Goal: Find specific page/section: Find specific page/section

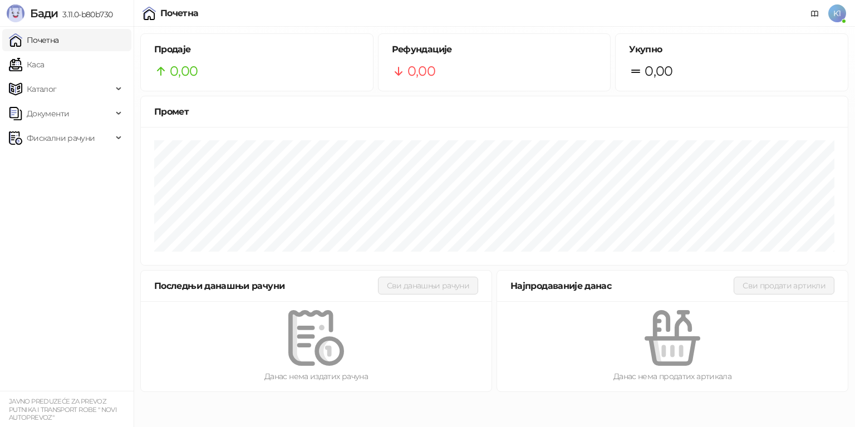
click at [44, 61] on link "Каса" at bounding box center [26, 64] width 35 height 22
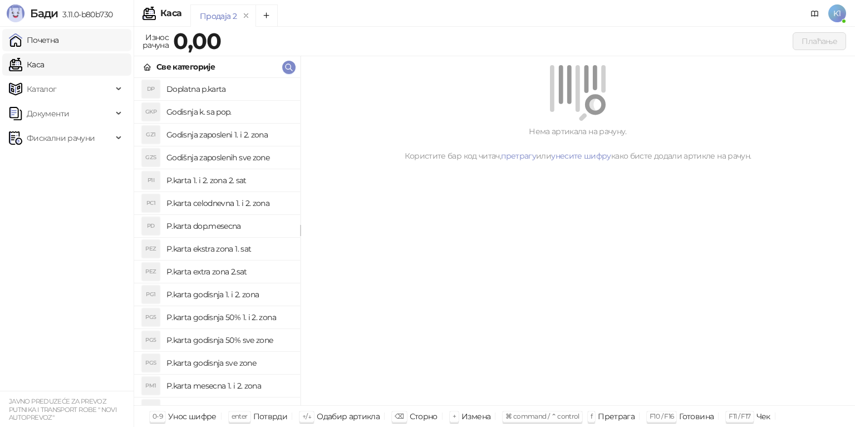
click at [59, 48] on link "Почетна" at bounding box center [34, 40] width 50 height 22
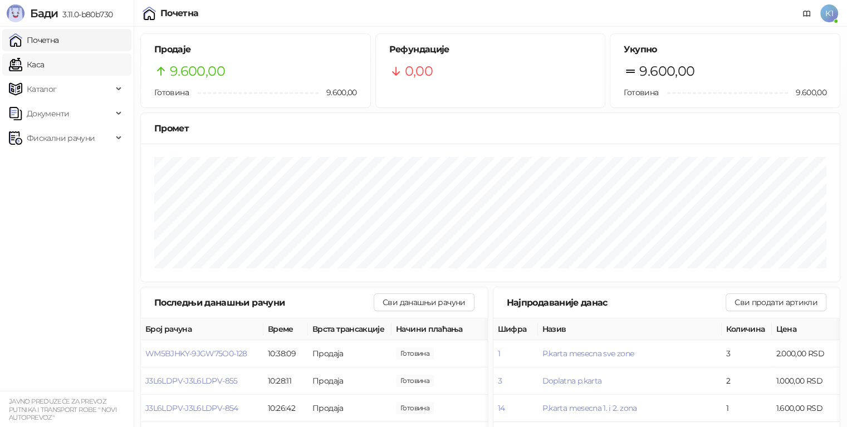
click at [44, 69] on link "Каса" at bounding box center [26, 64] width 35 height 22
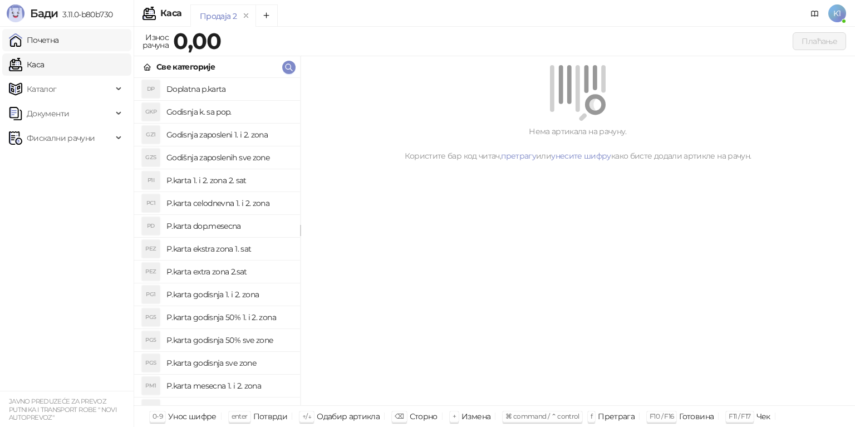
click at [59, 40] on link "Почетна" at bounding box center [34, 40] width 50 height 22
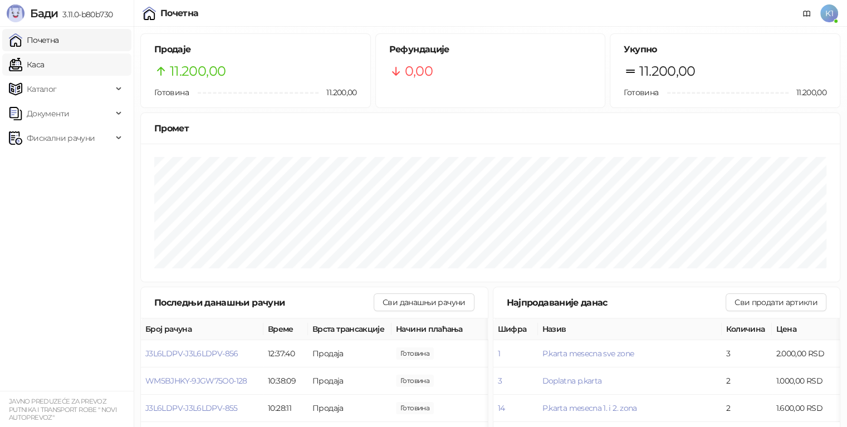
click at [44, 72] on link "Каса" at bounding box center [26, 64] width 35 height 22
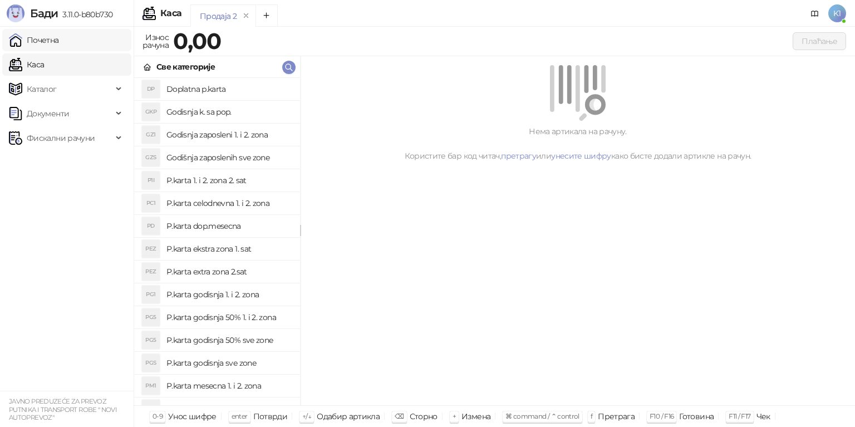
click at [59, 47] on link "Почетна" at bounding box center [34, 40] width 50 height 22
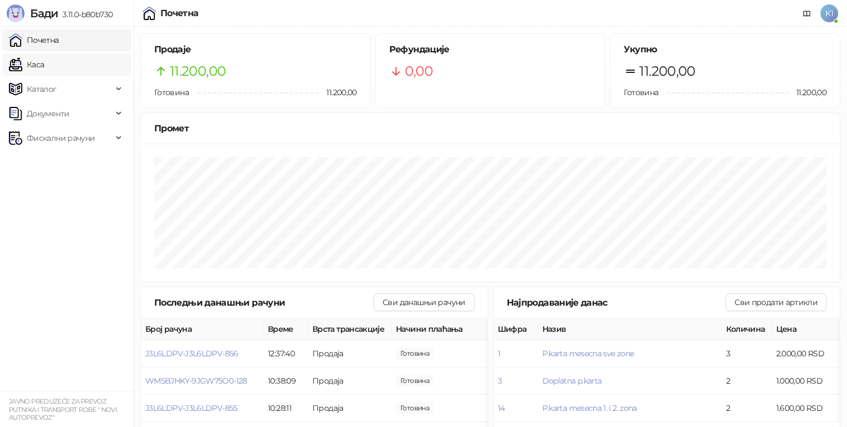
click at [44, 72] on link "Каса" at bounding box center [26, 64] width 35 height 22
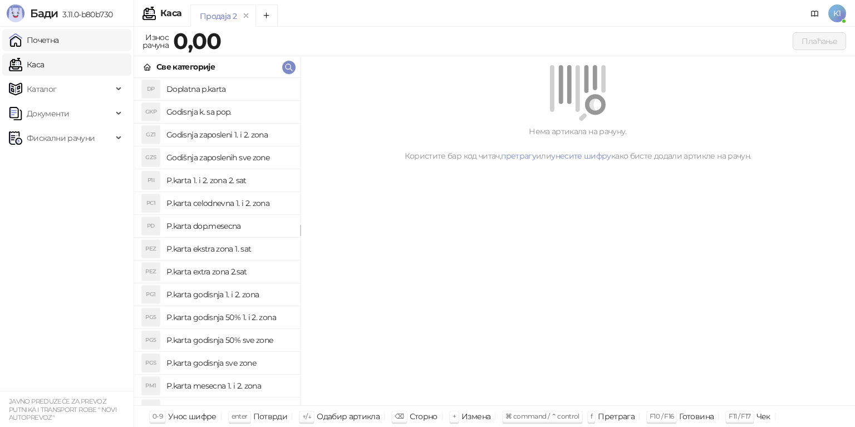
click at [59, 41] on link "Почетна" at bounding box center [34, 40] width 50 height 22
